Goal: Information Seeking & Learning: Learn about a topic

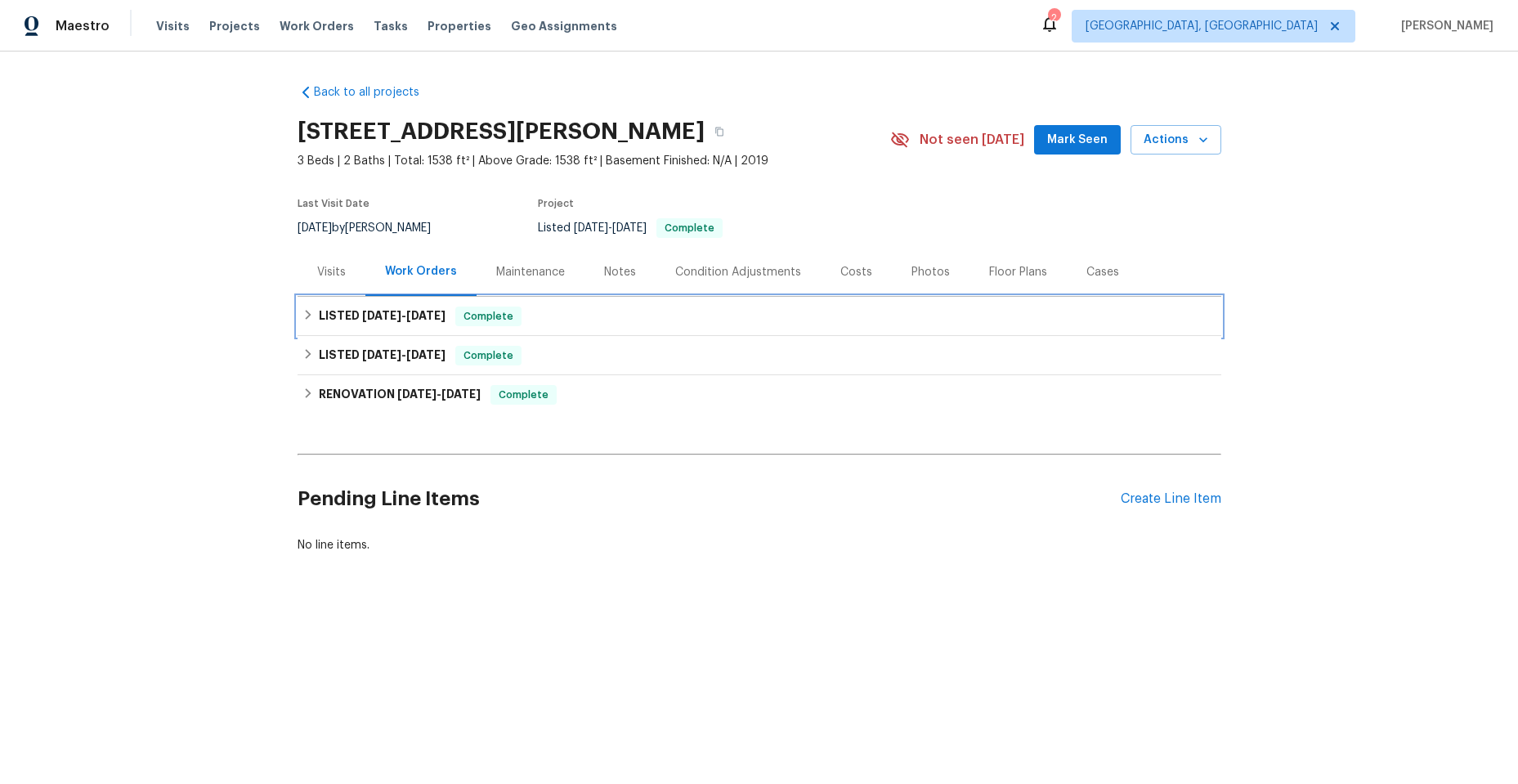
click at [302, 315] on icon at bounding box center [308, 315] width 11 height 11
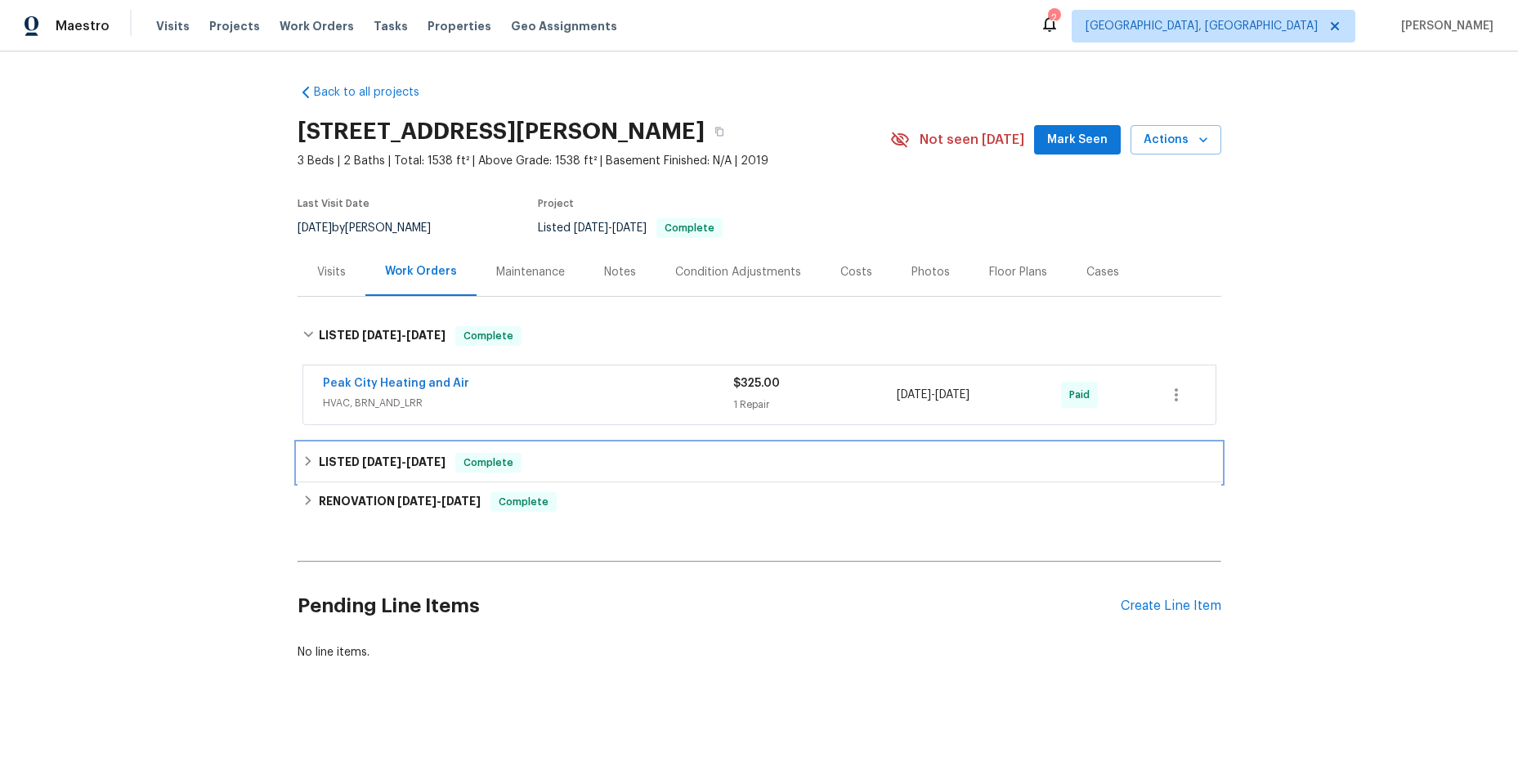
click at [305, 463] on icon at bounding box center [307, 461] width 6 height 10
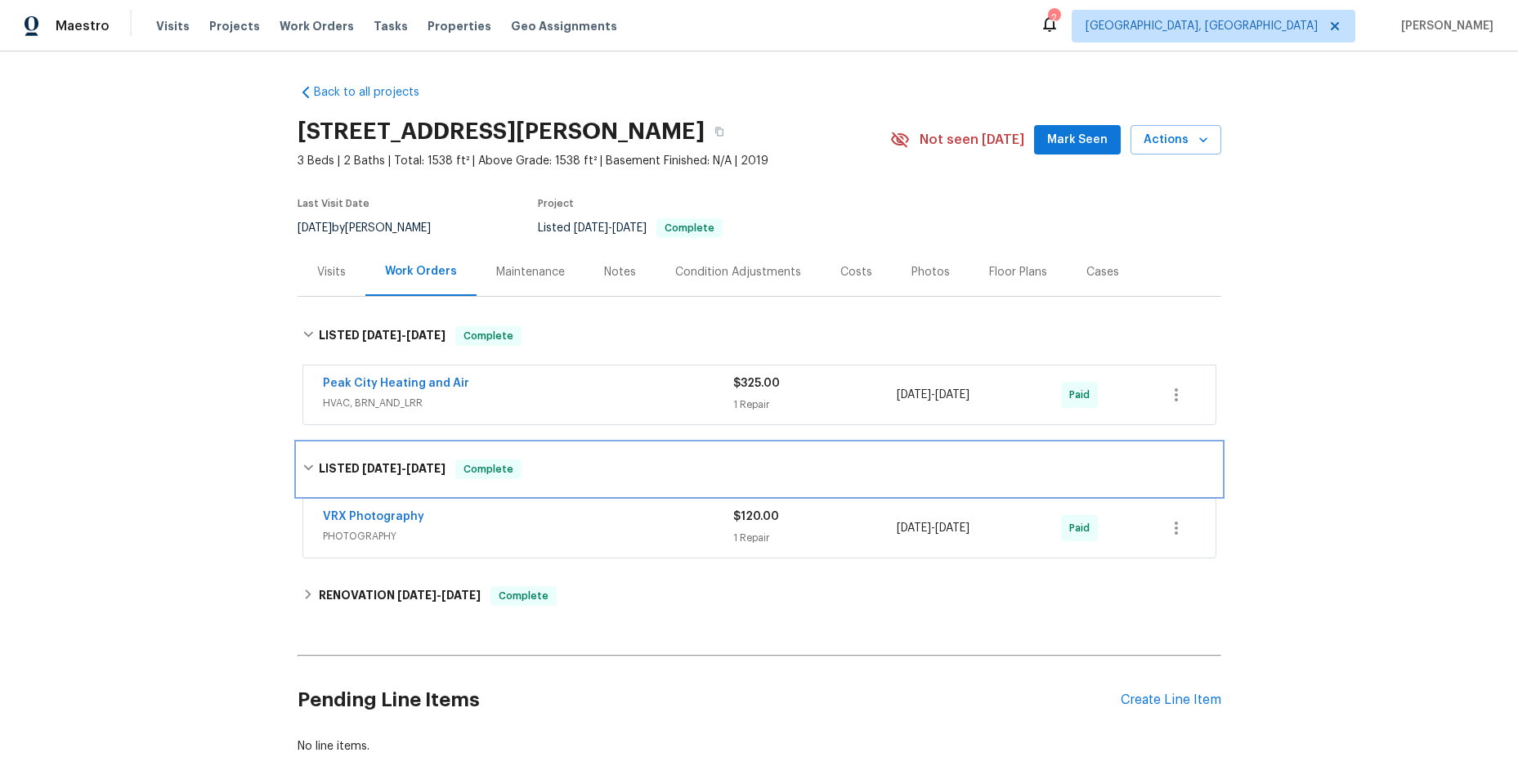
click at [304, 465] on icon at bounding box center [308, 468] width 11 height 11
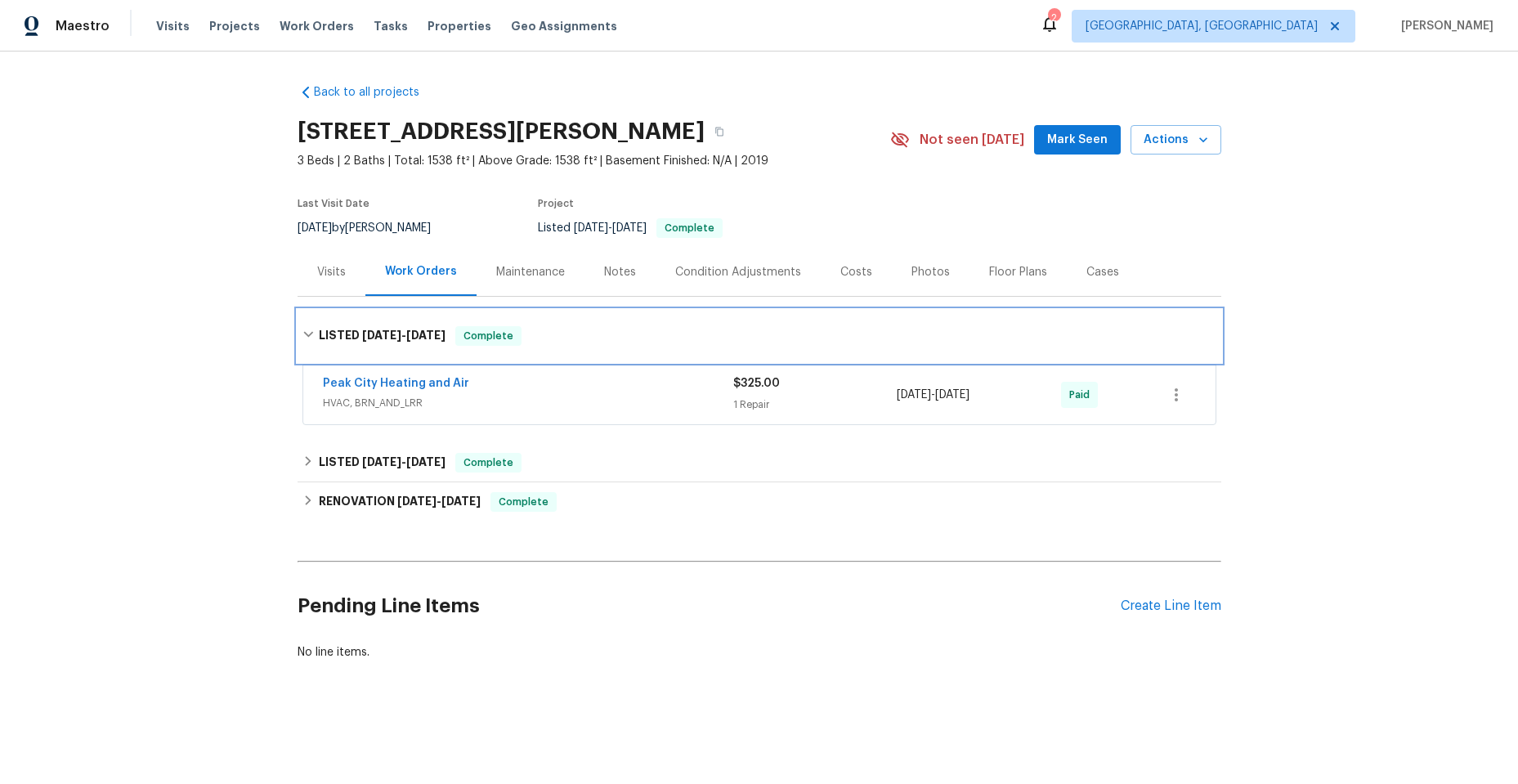
click at [308, 333] on div "LISTED [DATE] - [DATE] Complete" at bounding box center [759, 336] width 914 height 20
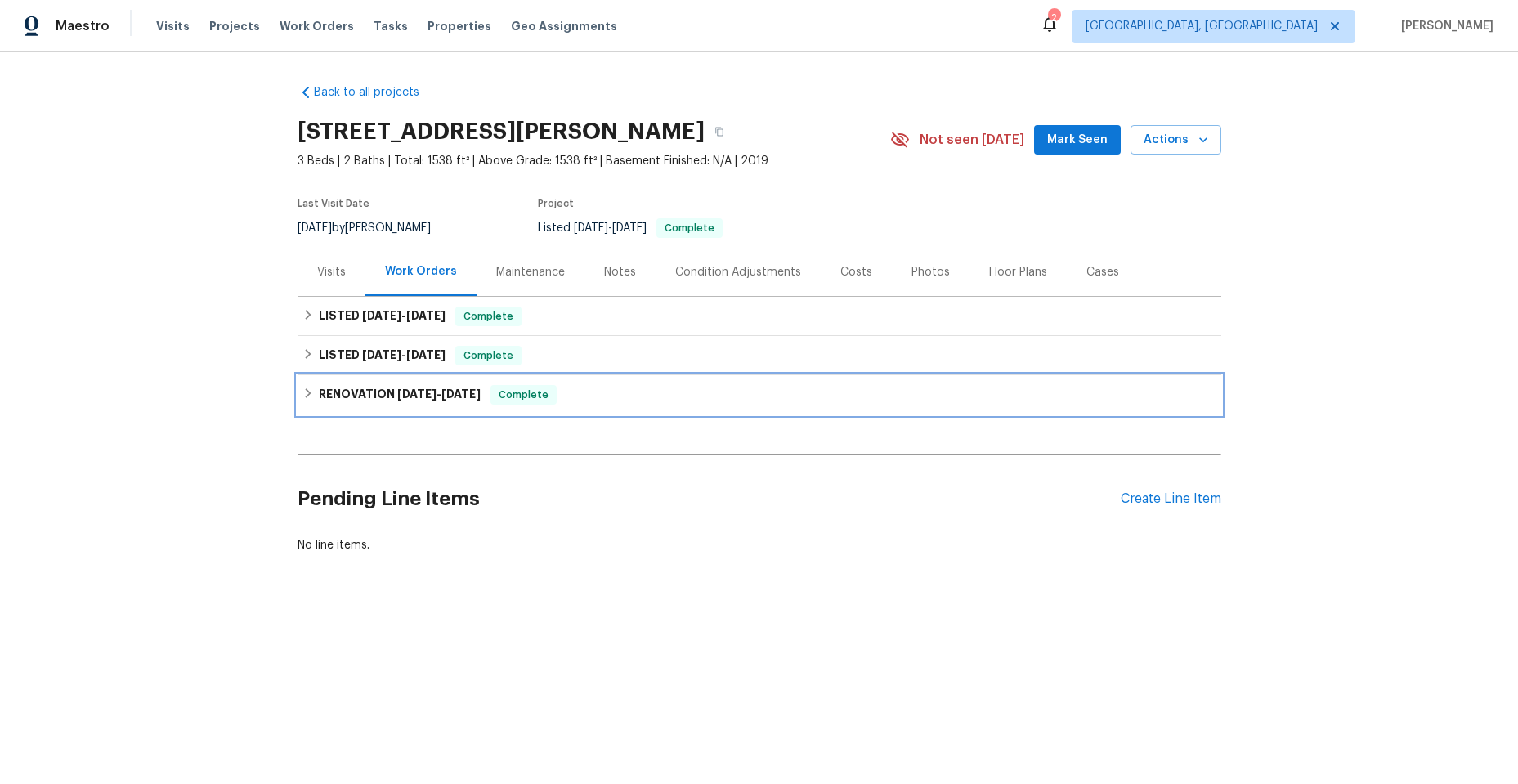
click at [302, 387] on icon at bounding box center [308, 393] width 11 height 11
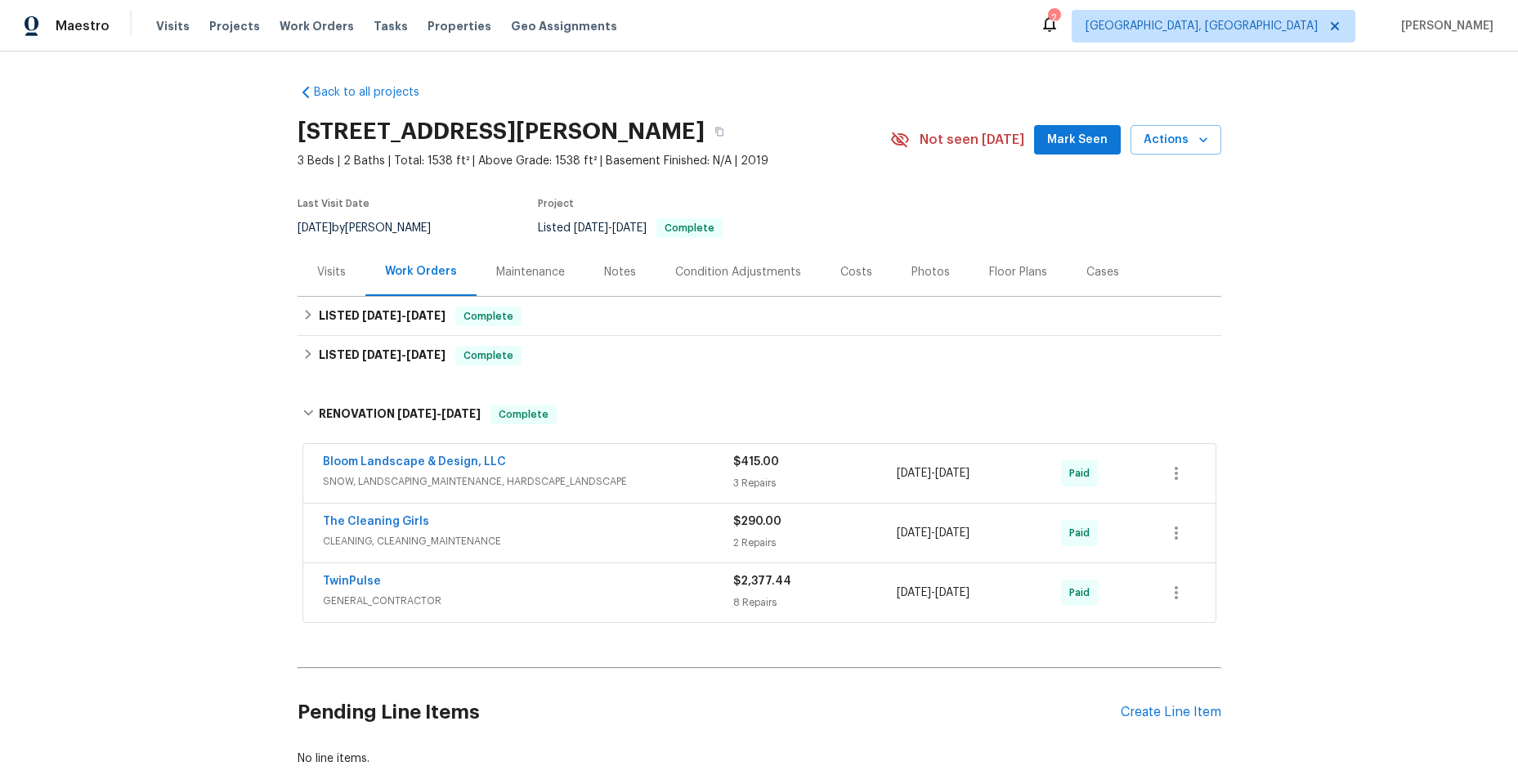
click at [656, 464] on div "Bloom Landscape & Design, LLC" at bounding box center [528, 464] width 410 height 20
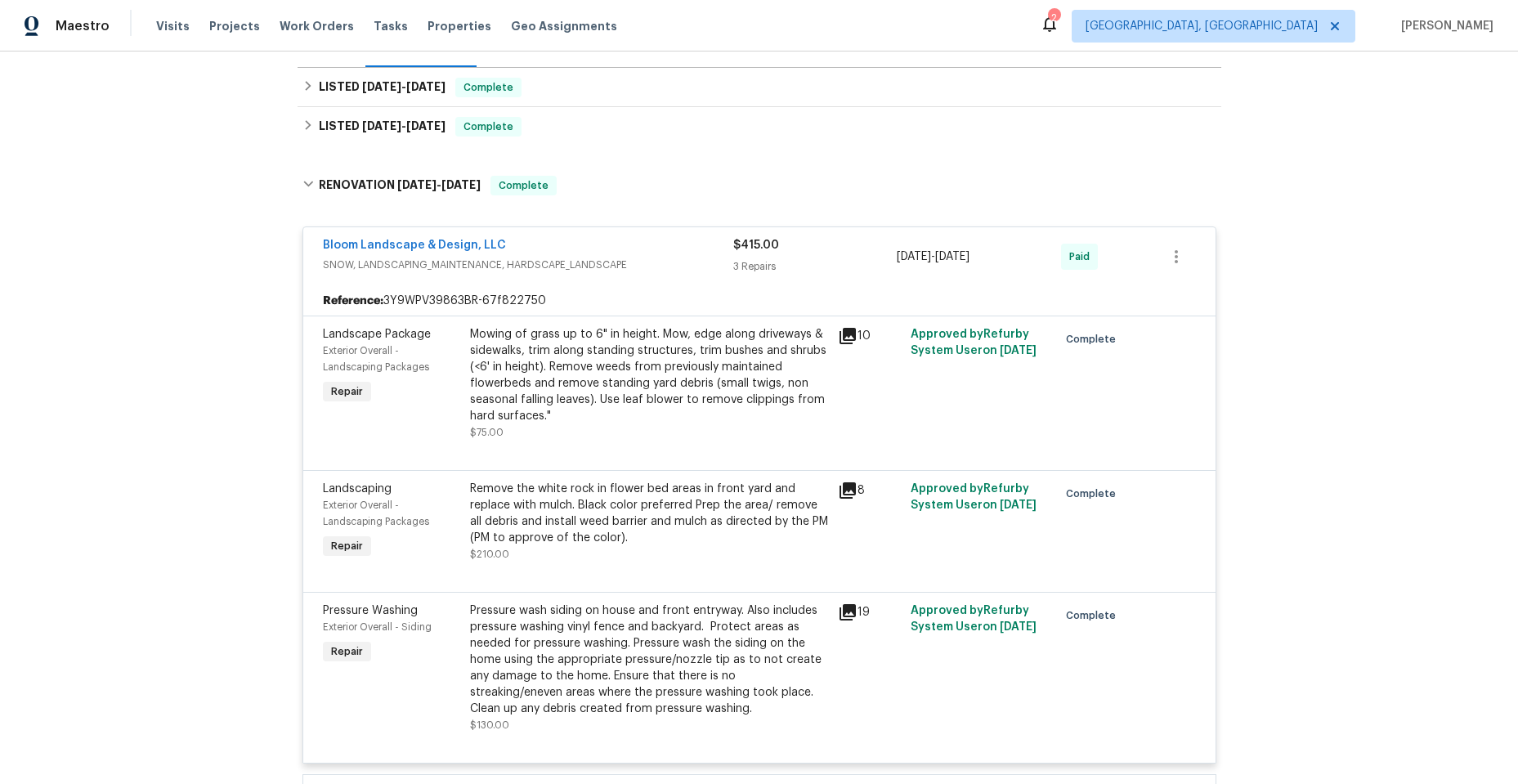
scroll to position [245, 0]
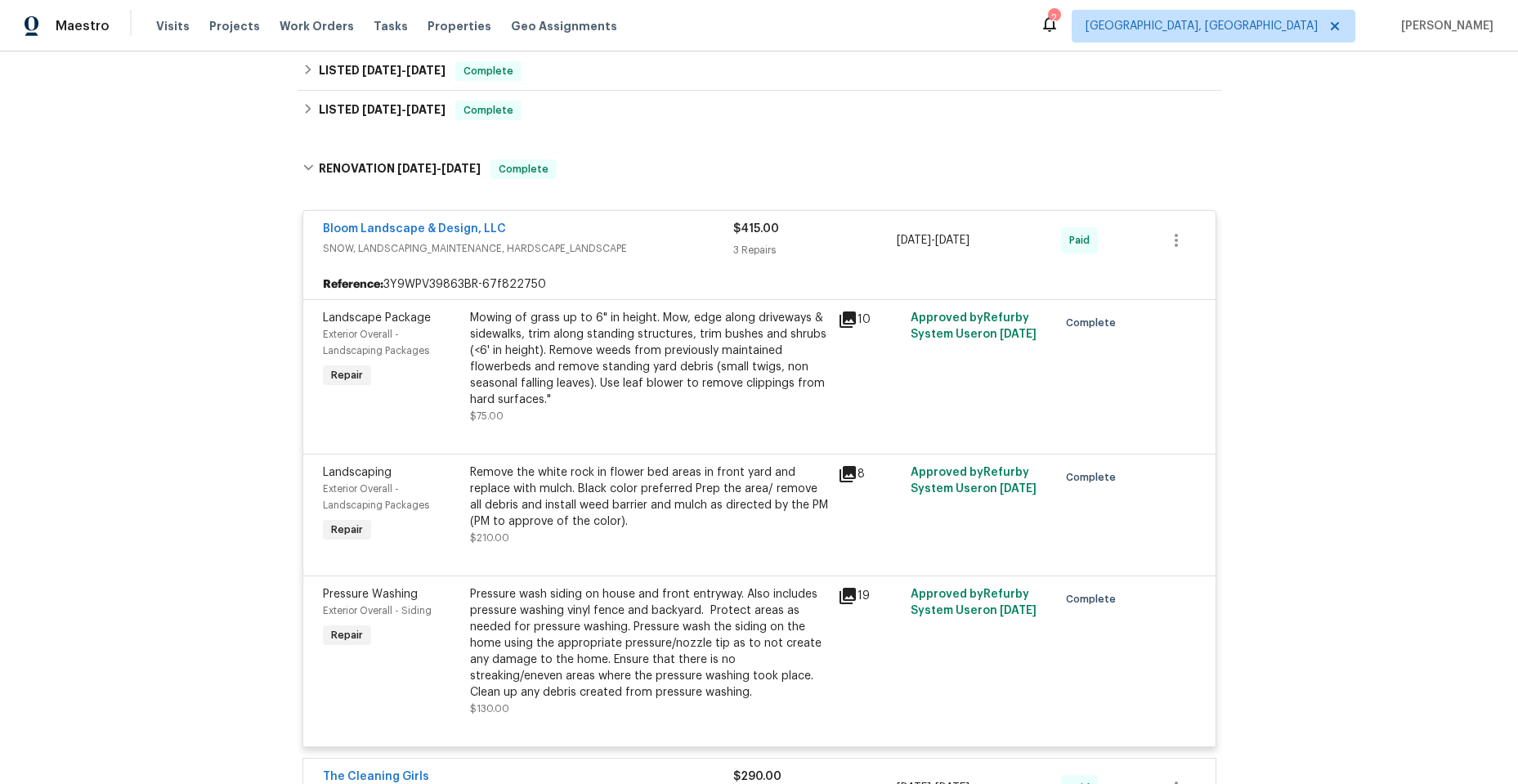
click at [838, 317] on icon at bounding box center [848, 319] width 20 height 20
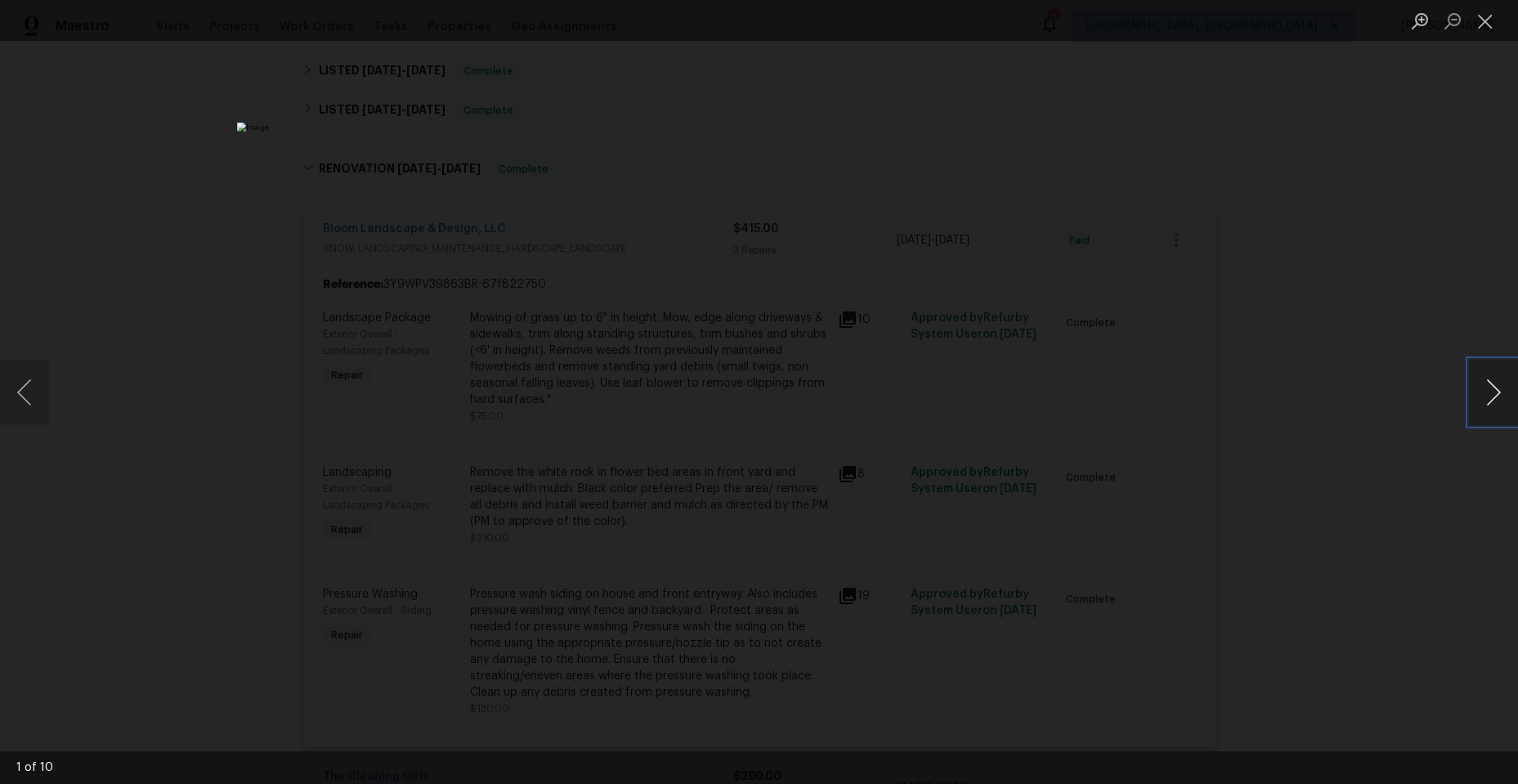
click at [1493, 387] on button "Next image" at bounding box center [1493, 392] width 49 height 66
click at [1486, 386] on button "Next image" at bounding box center [1493, 392] width 49 height 66
click at [1484, 387] on button "Next image" at bounding box center [1493, 392] width 49 height 66
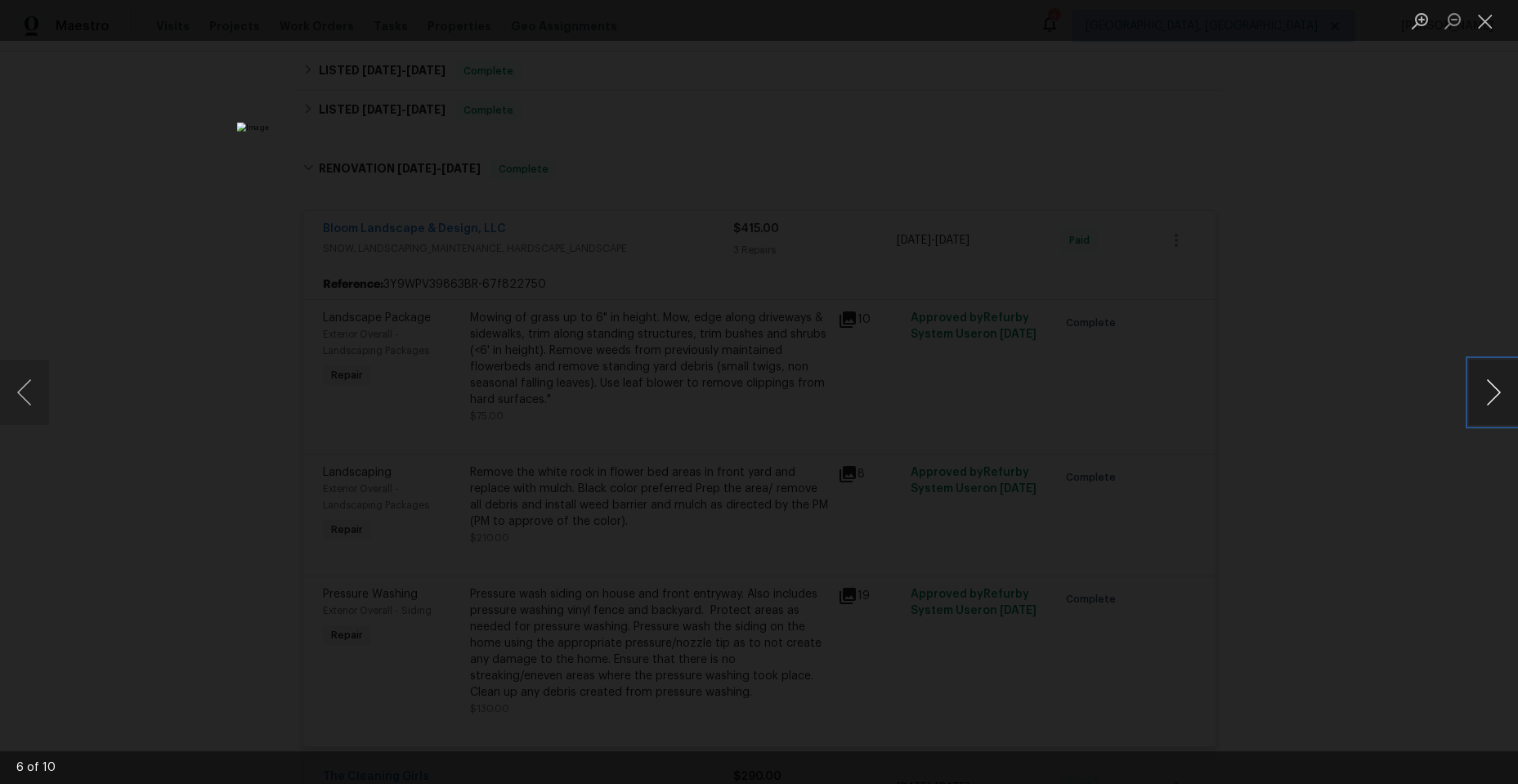
click at [1483, 389] on button "Next image" at bounding box center [1493, 392] width 49 height 66
click at [1480, 17] on button "Close lightbox" at bounding box center [1485, 20] width 33 height 29
